Goal: Communication & Community: Share content

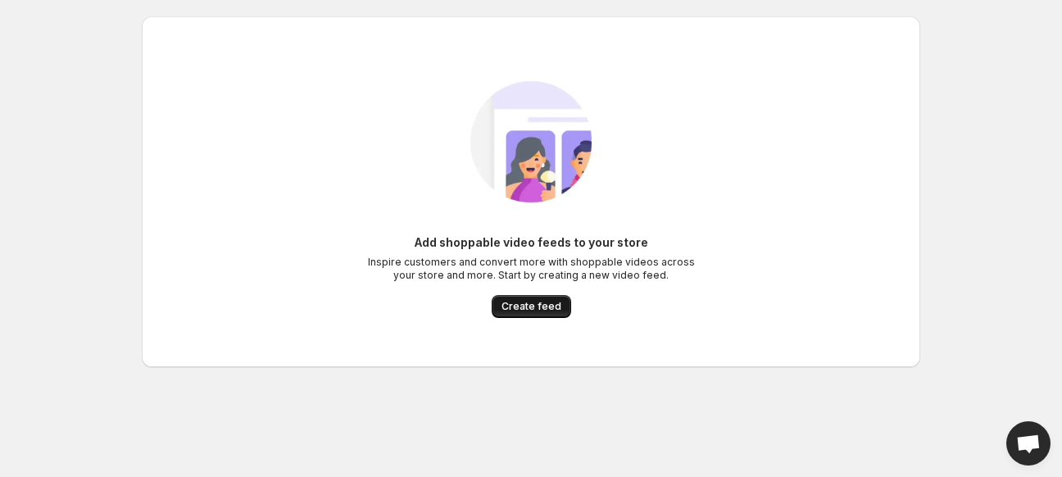
click at [534, 295] on button "Create feed" at bounding box center [531, 306] width 79 height 23
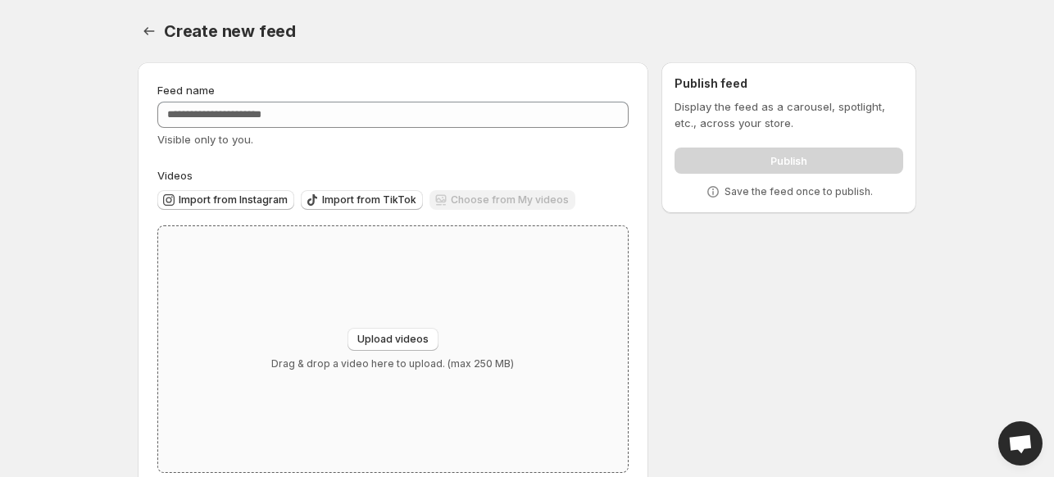
click at [415, 320] on div "Upload videos Drag & drop a video here to upload. (max 250 MB)" at bounding box center [393, 349] width 470 height 246
type input "**********"
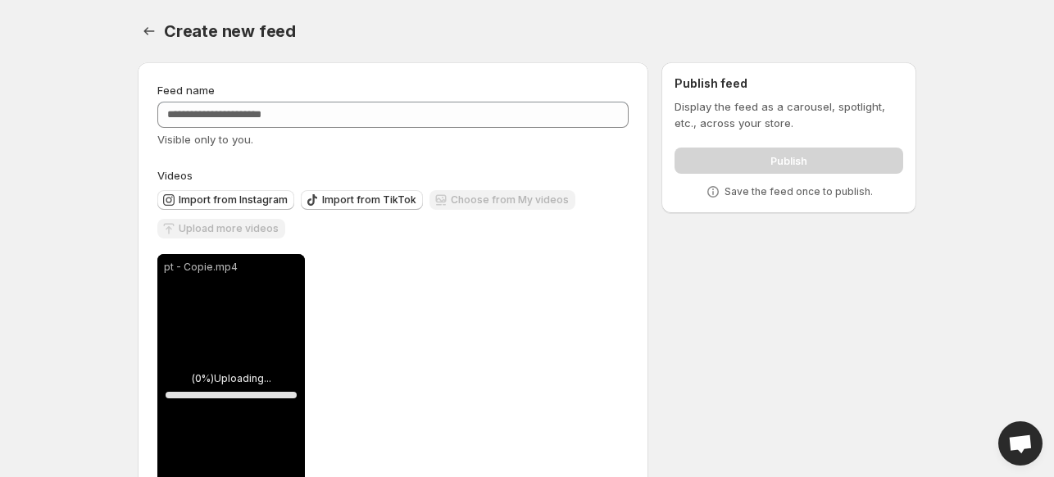
scroll to position [79, 0]
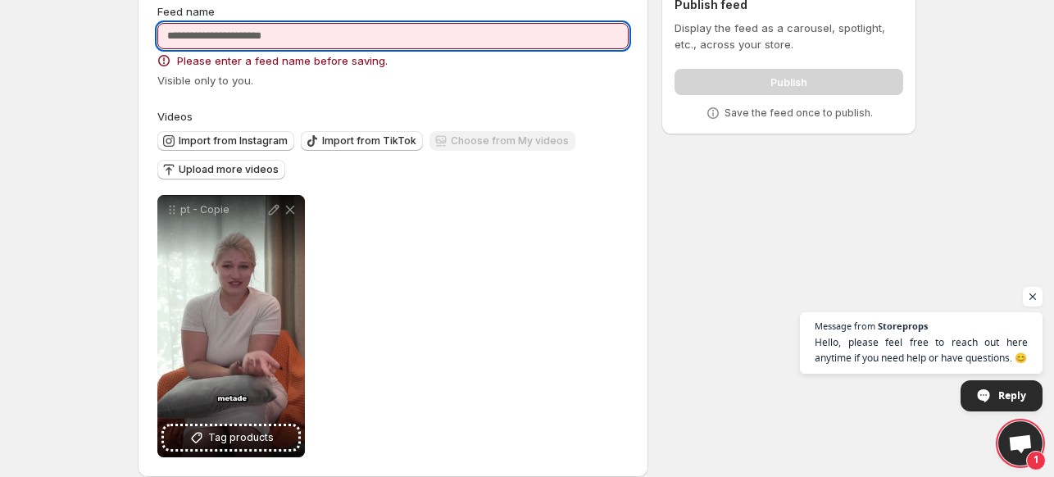
click at [407, 46] on input "Feed name" at bounding box center [392, 36] width 471 height 26
type input "*"
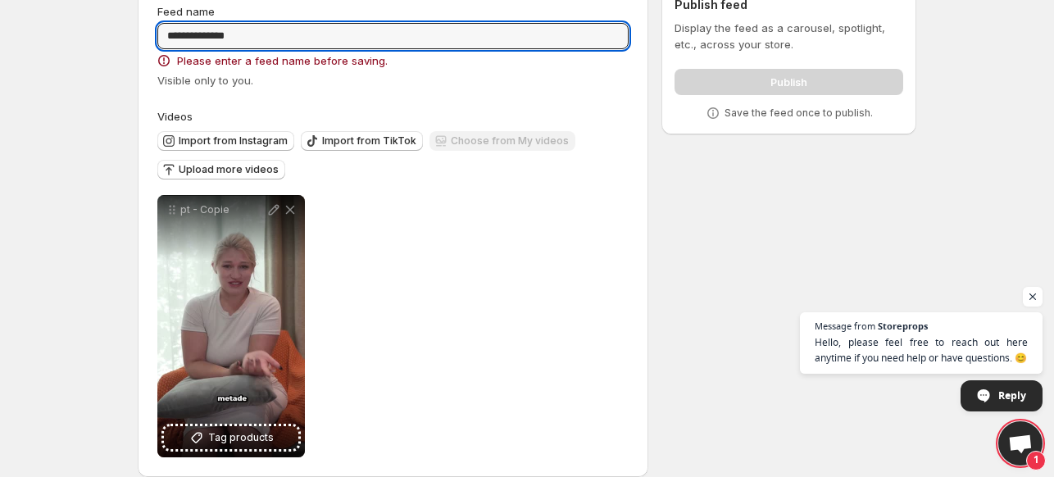
type input "**********"
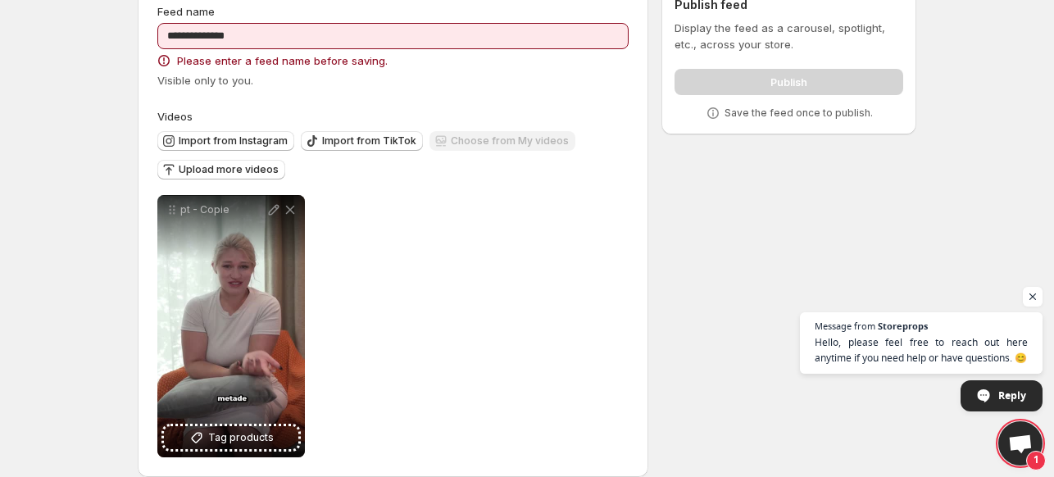
scroll to position [0, 0]
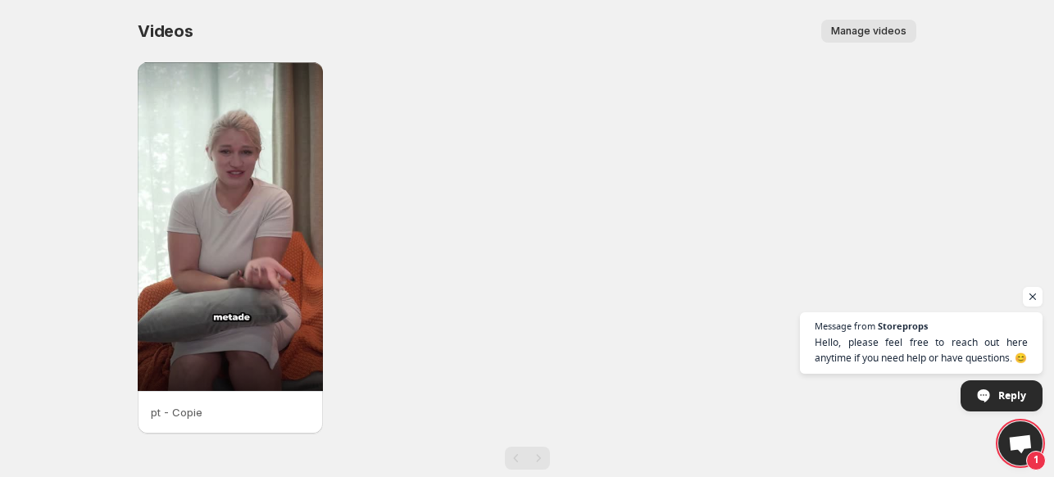
click at [911, 28] on button "Manage videos" at bounding box center [868, 31] width 95 height 23
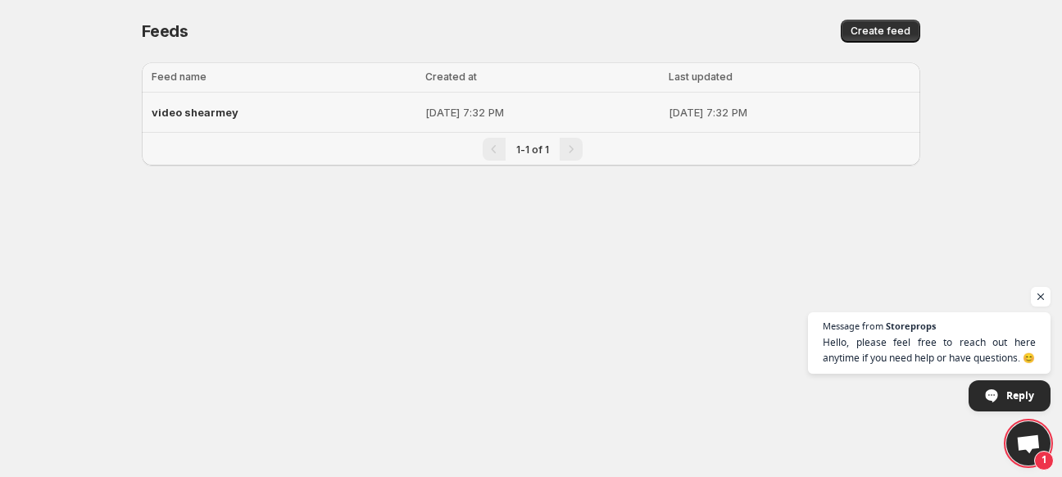
click at [446, 112] on p "[DATE] 7:32 PM" at bounding box center [542, 112] width 234 height 16
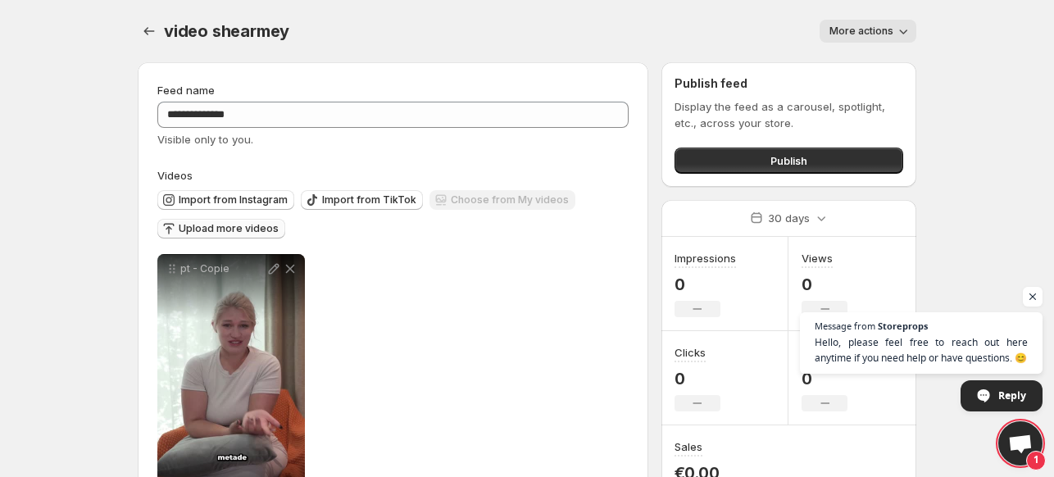
click at [199, 219] on button "Upload more videos" at bounding box center [221, 229] width 128 height 20
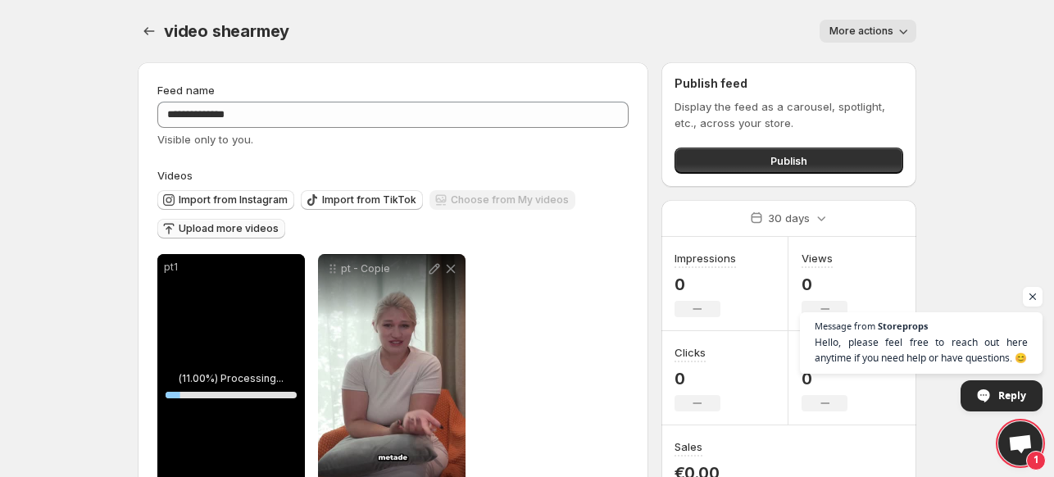
click at [219, 228] on span "Upload more videos" at bounding box center [229, 228] width 100 height 13
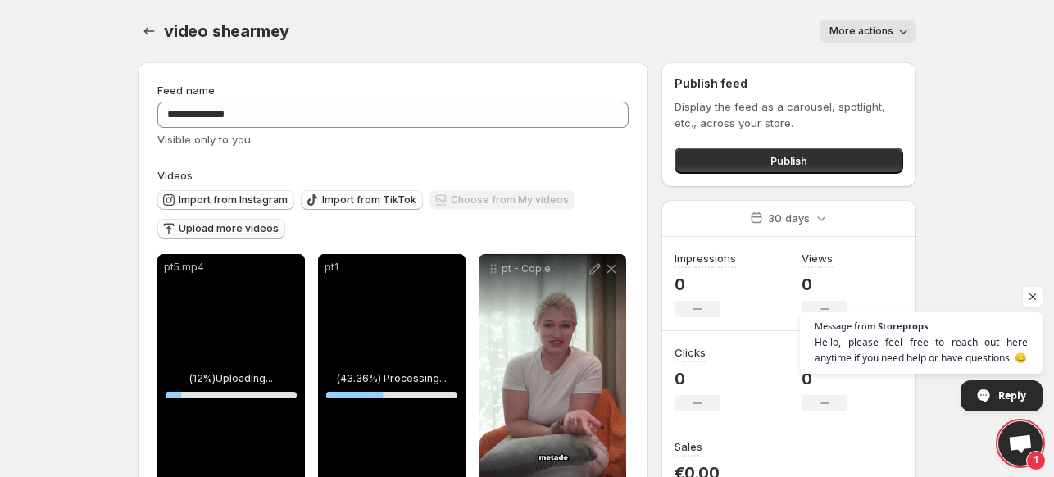
scroll to position [79, 0]
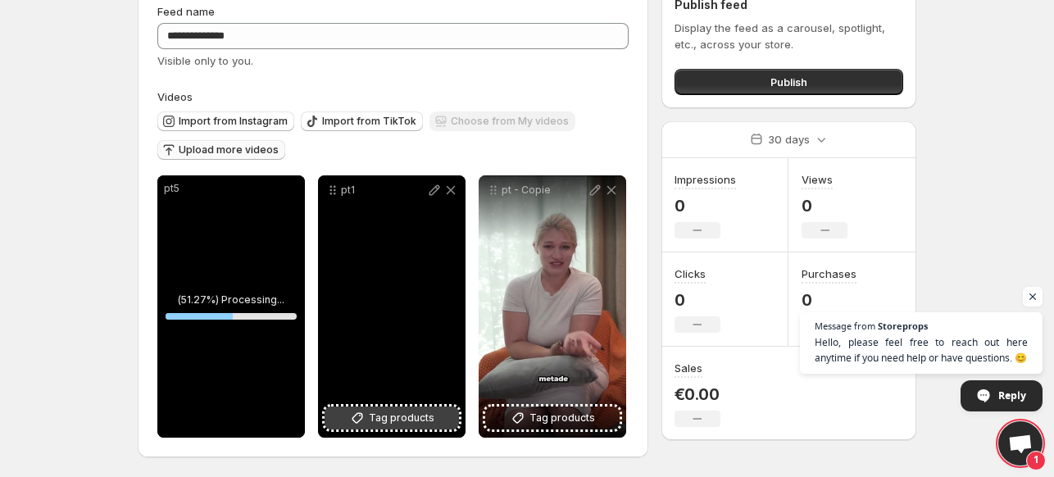
click at [433, 427] on button "Tag products" at bounding box center [392, 418] width 134 height 23
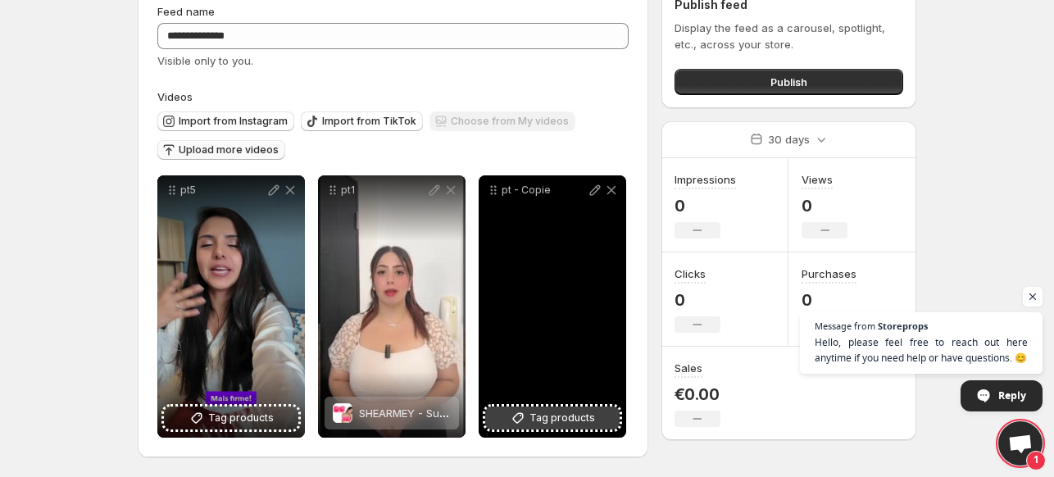
click at [541, 417] on span "Tag products" at bounding box center [562, 418] width 66 height 16
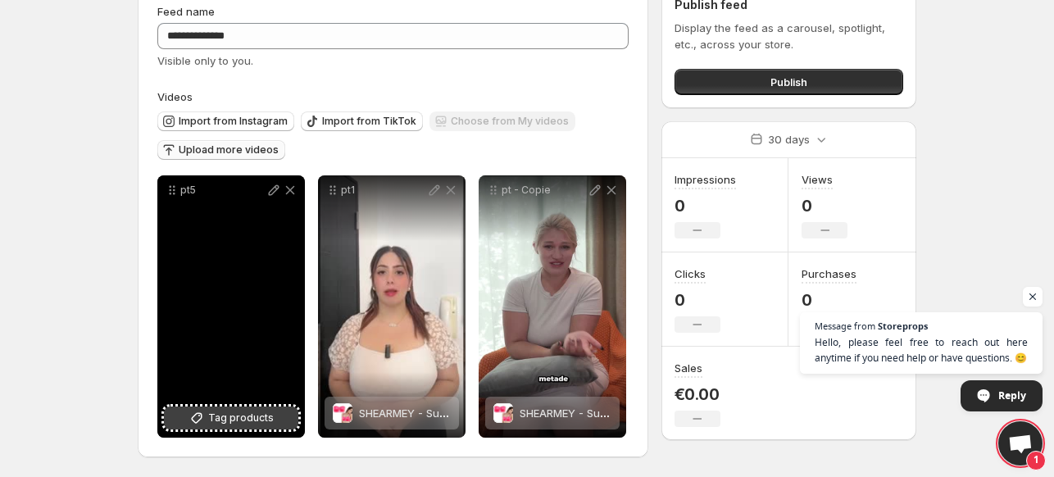
click at [209, 416] on button "Tag products" at bounding box center [231, 418] width 134 height 23
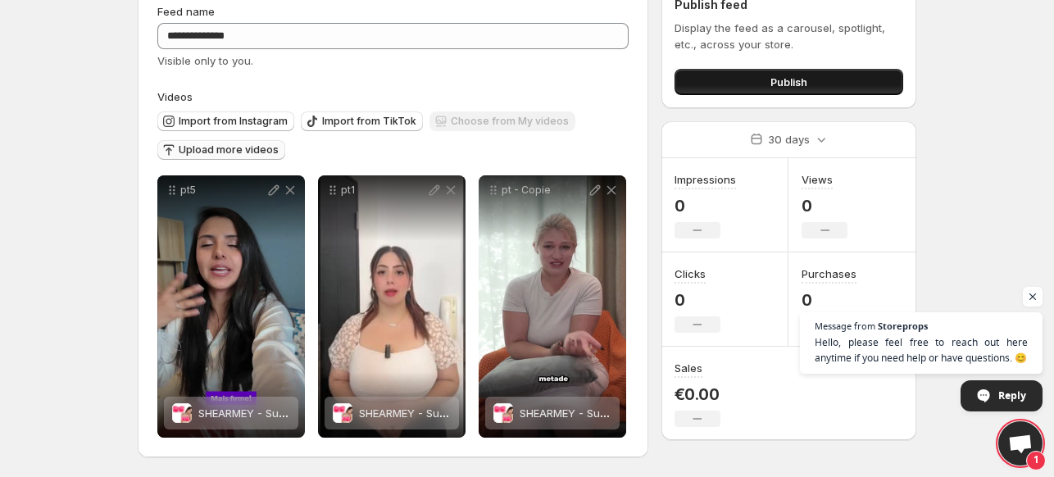
click at [797, 93] on button "Publish" at bounding box center [789, 82] width 229 height 26
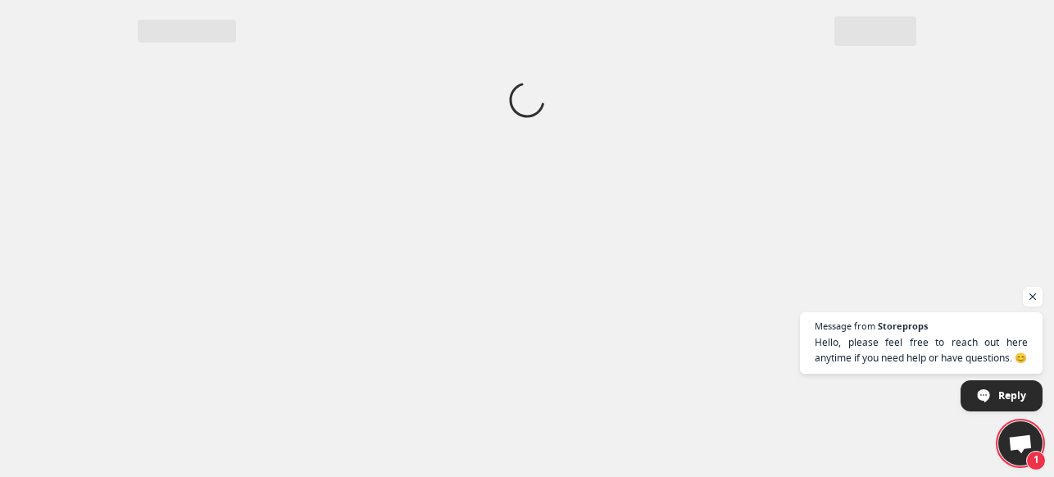
scroll to position [0, 0]
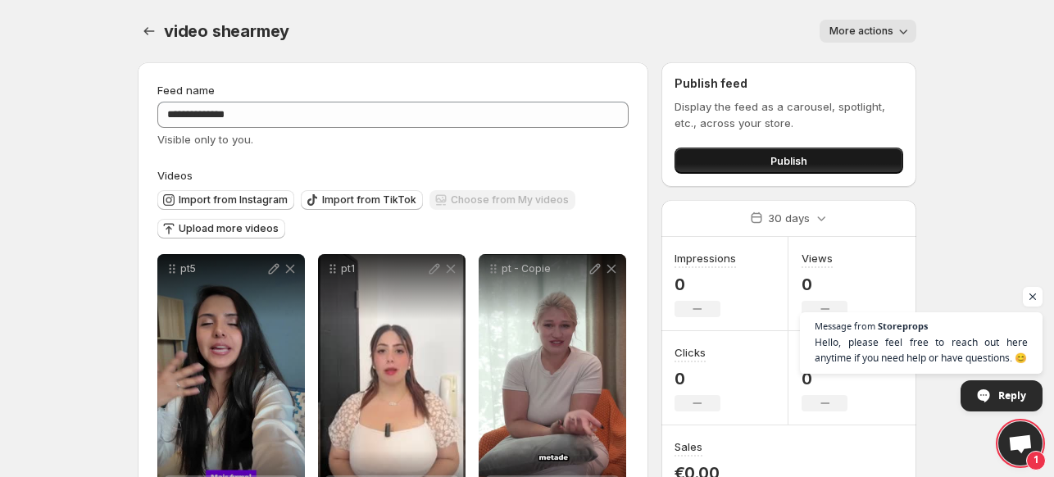
click at [745, 149] on button "Publish" at bounding box center [789, 161] width 229 height 26
click at [807, 148] on button "Publish" at bounding box center [789, 161] width 229 height 26
